Goal: Find specific page/section: Find specific page/section

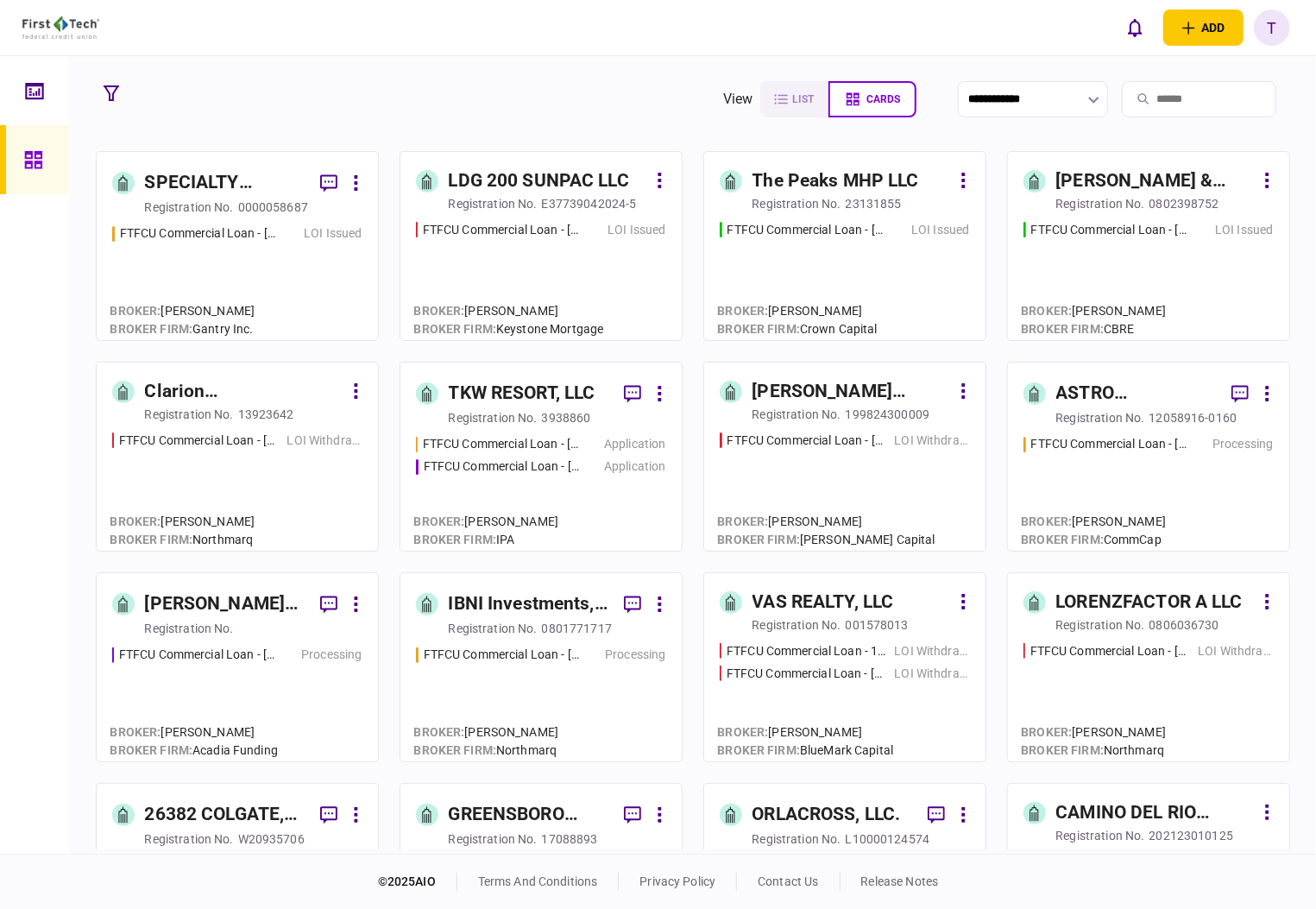
click at [1079, 394] on div "ASTRO PROPERTIES LLC" at bounding box center [1136, 393] width 161 height 28
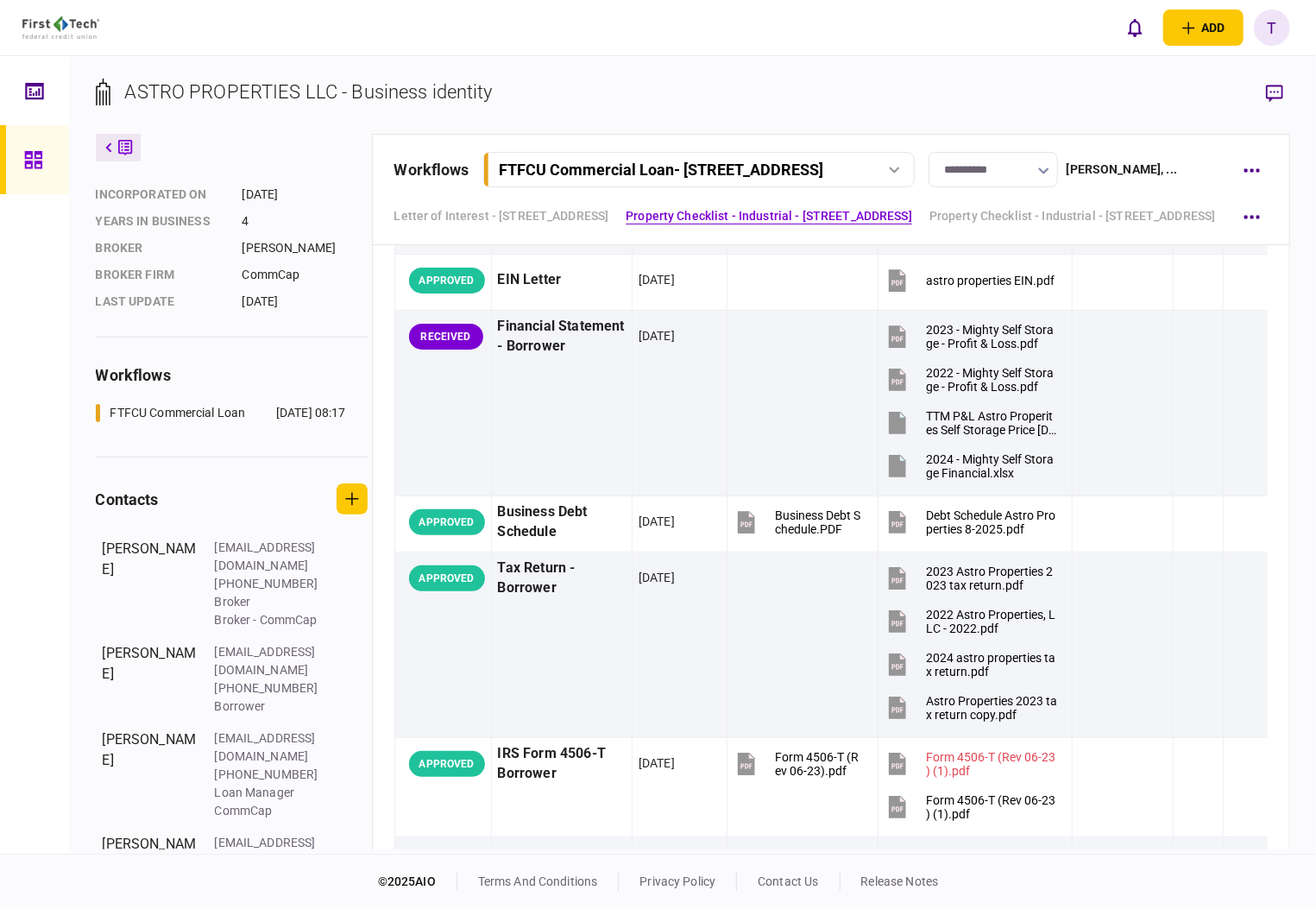
scroll to position [227, 0]
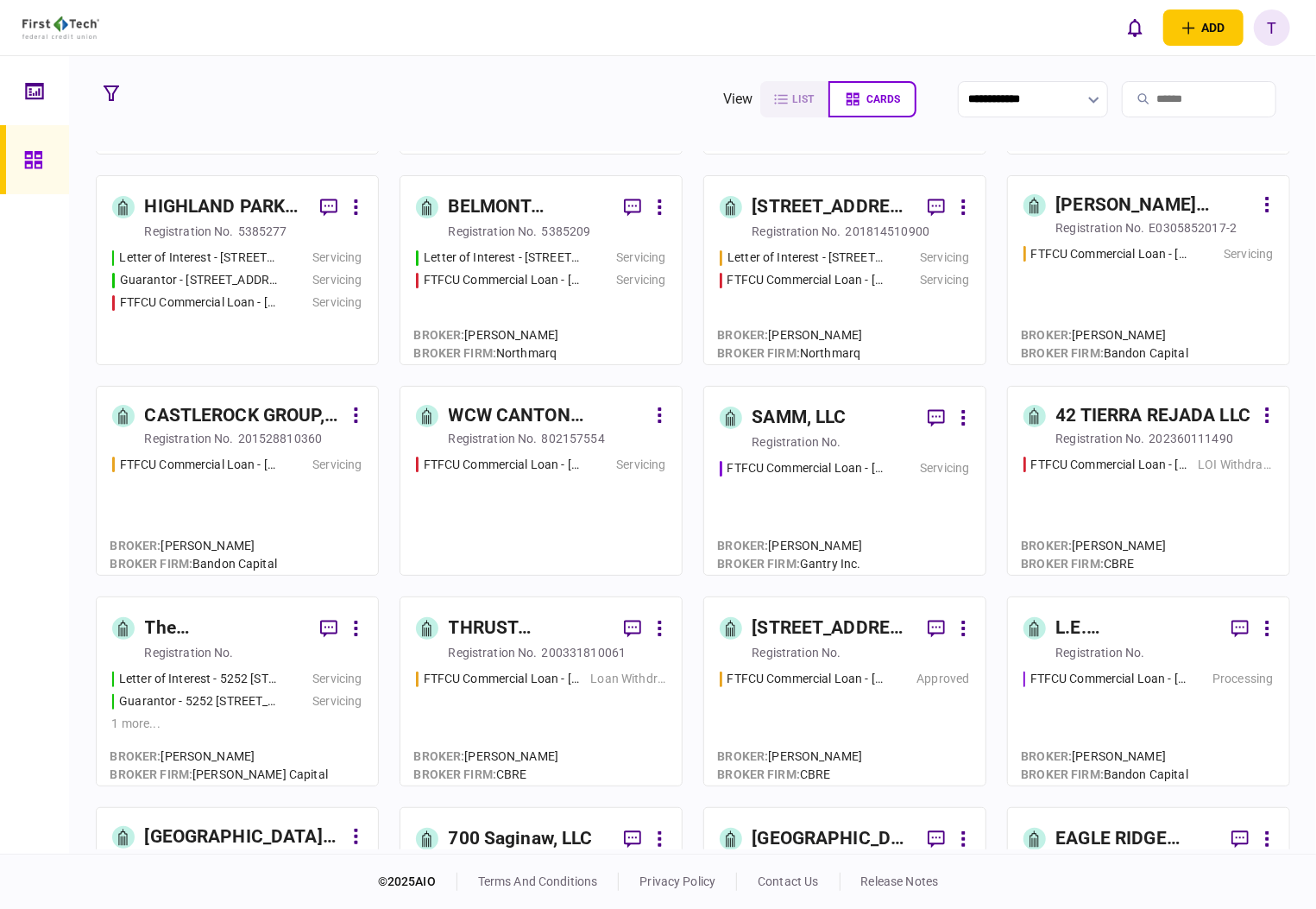
scroll to position [1036, 0]
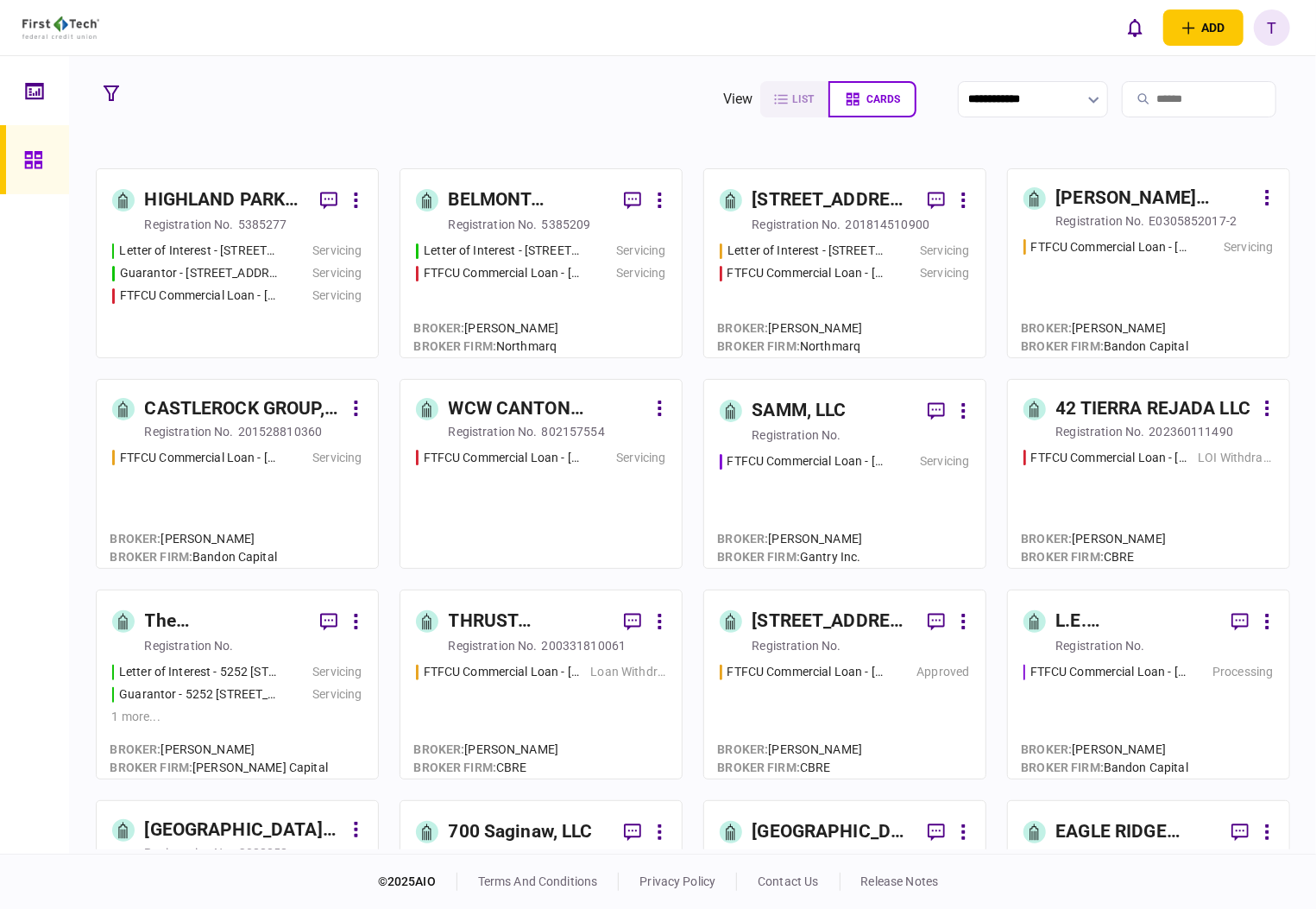
click at [804, 613] on div "[STREET_ADDRESS], LLC" at bounding box center [833, 622] width 161 height 28
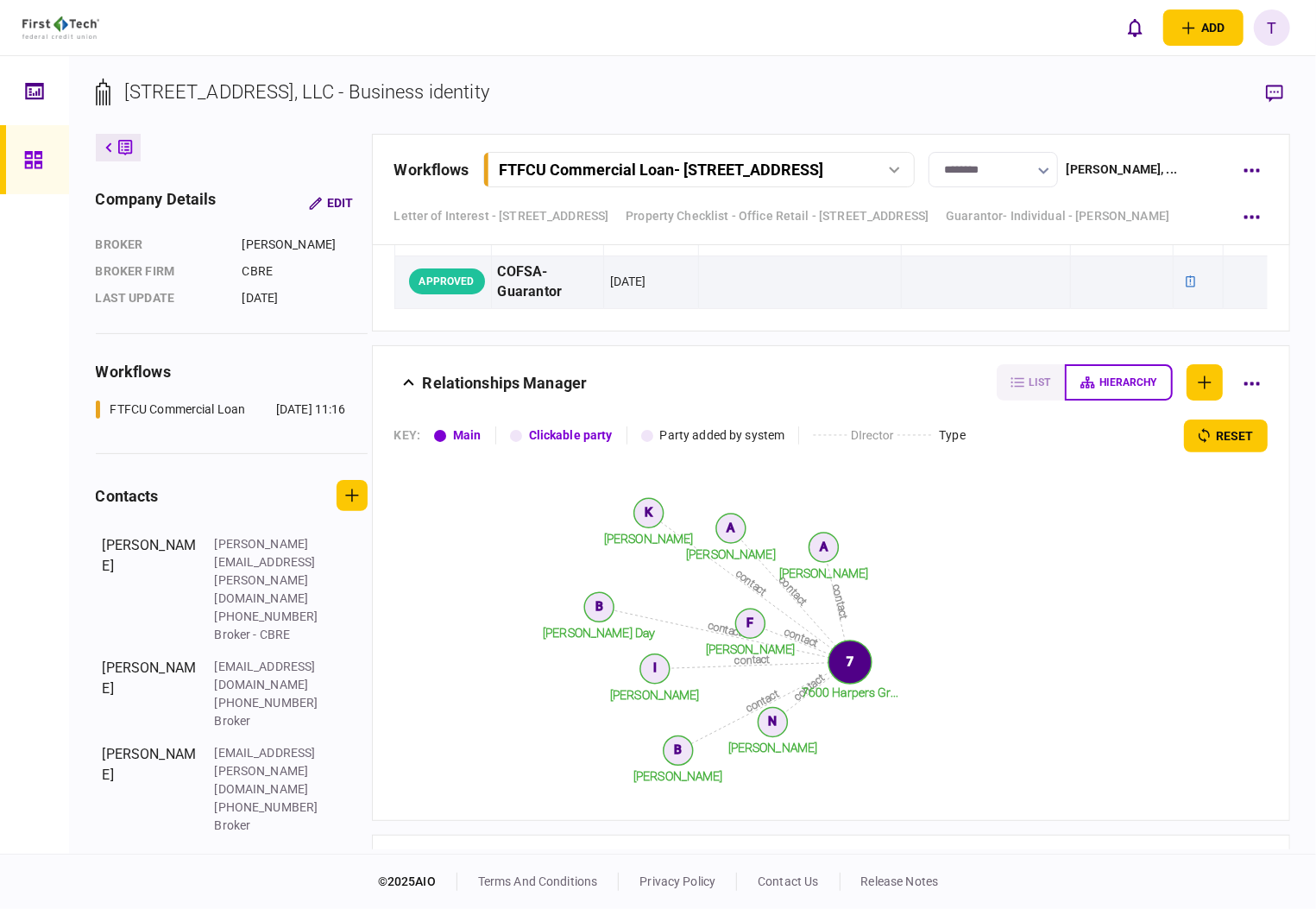
scroll to position [8205, 0]
